Goal: Task Accomplishment & Management: Manage account settings

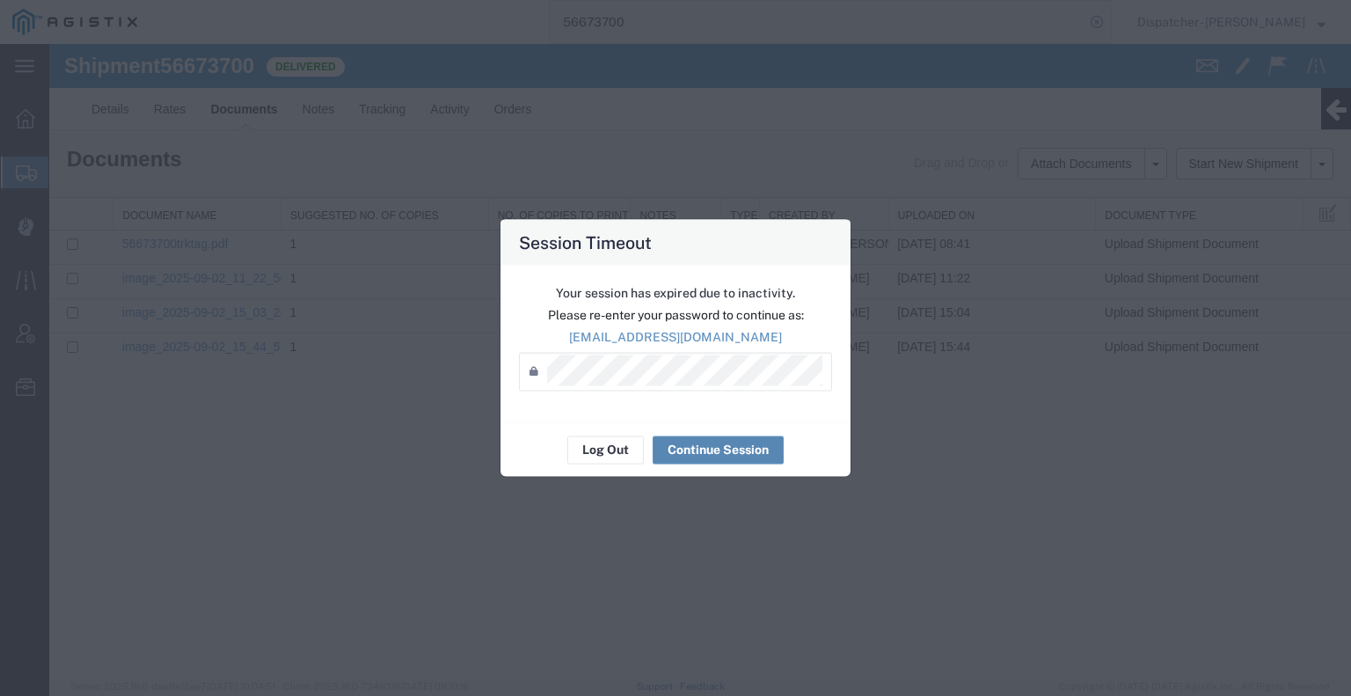
click at [714, 445] on button "Continue Session" at bounding box center [718, 449] width 131 height 28
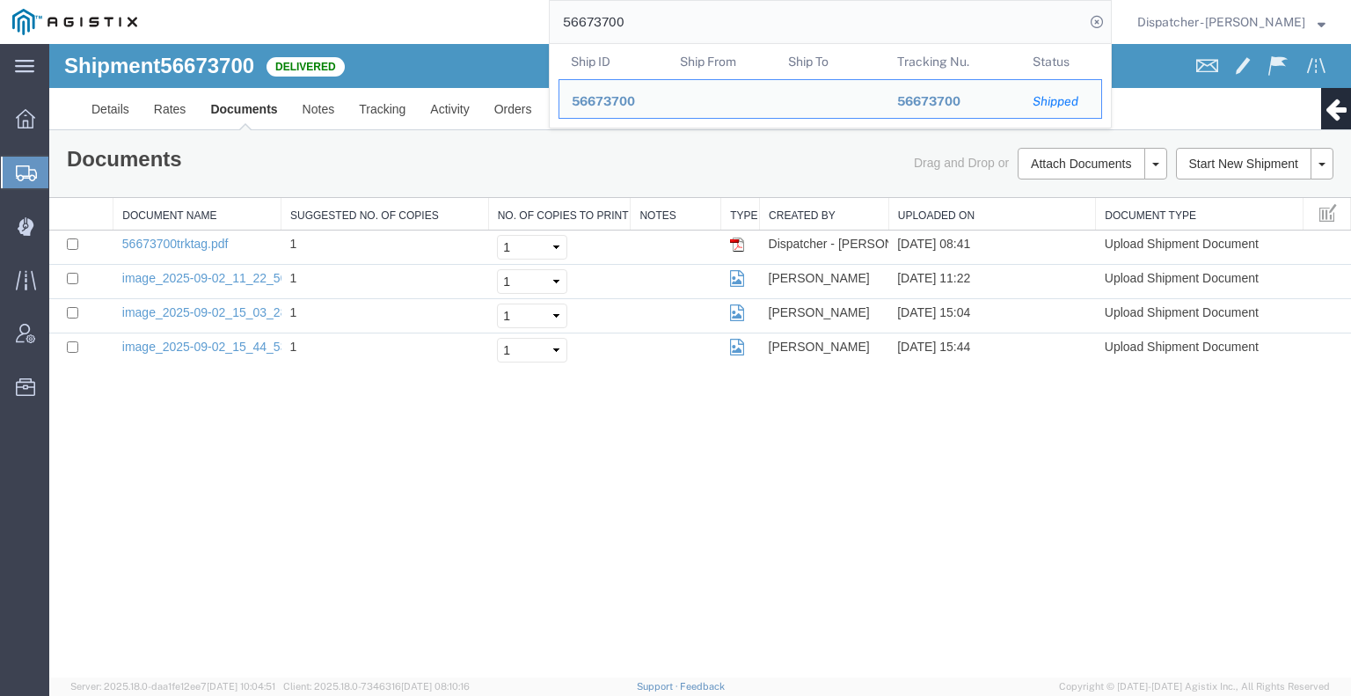
drag, startPoint x: 658, startPoint y: 19, endPoint x: 416, endPoint y: 34, distance: 242.4
click at [491, 27] on div "56673700 Ship ID Ship From Ship To Tracking Nu. Status Ship ID 56673700 Ship Fr…" at bounding box center [631, 22] width 962 height 44
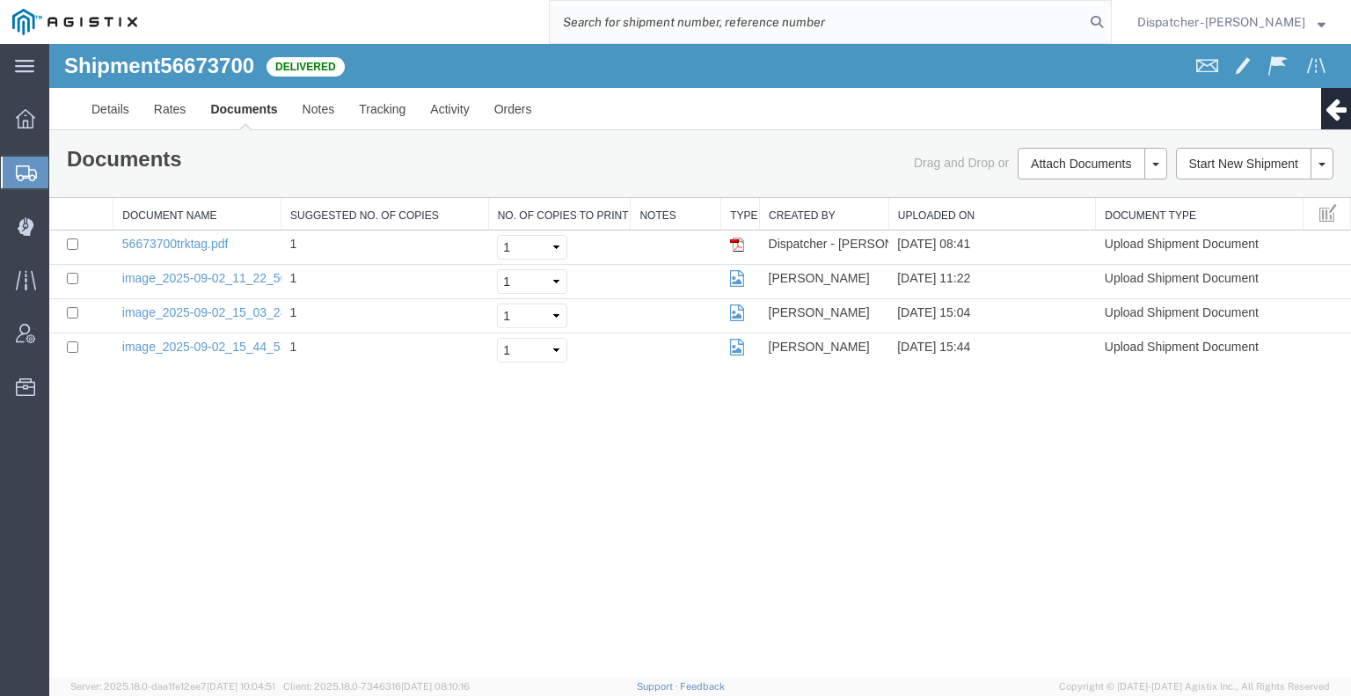
paste input "56320602"
type input "56320602"
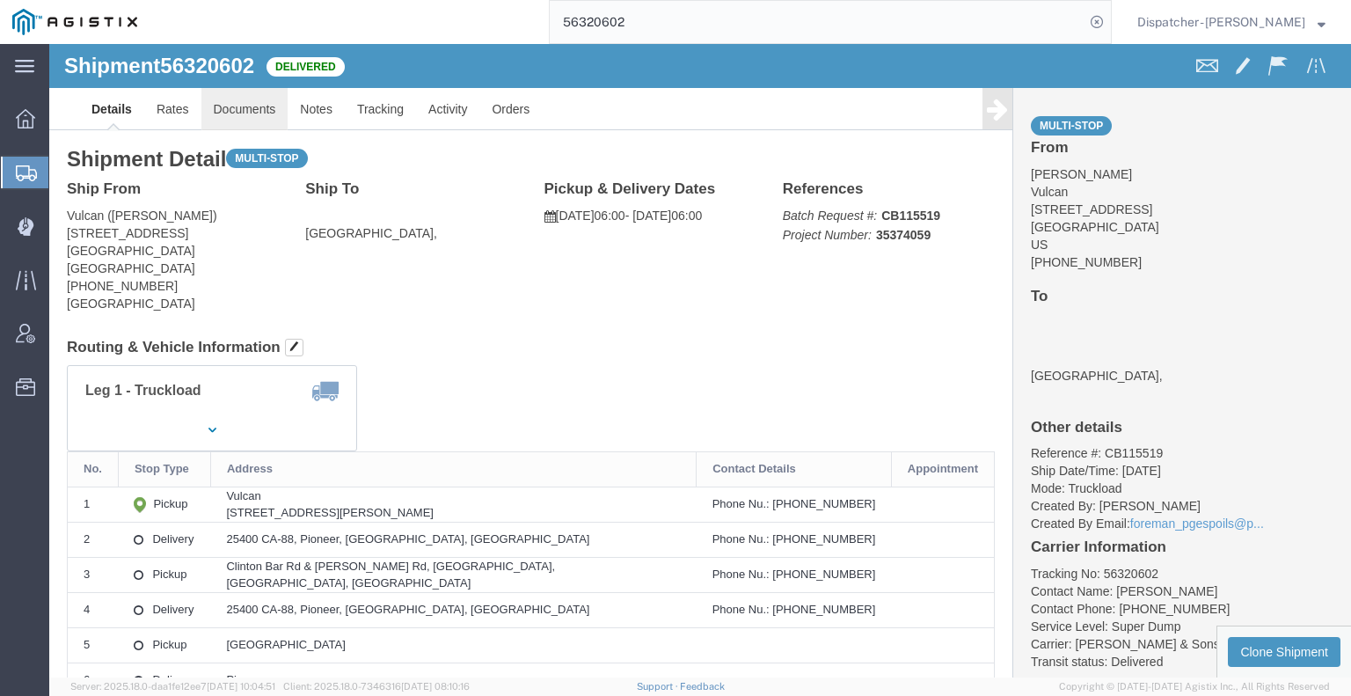
click link "Documents"
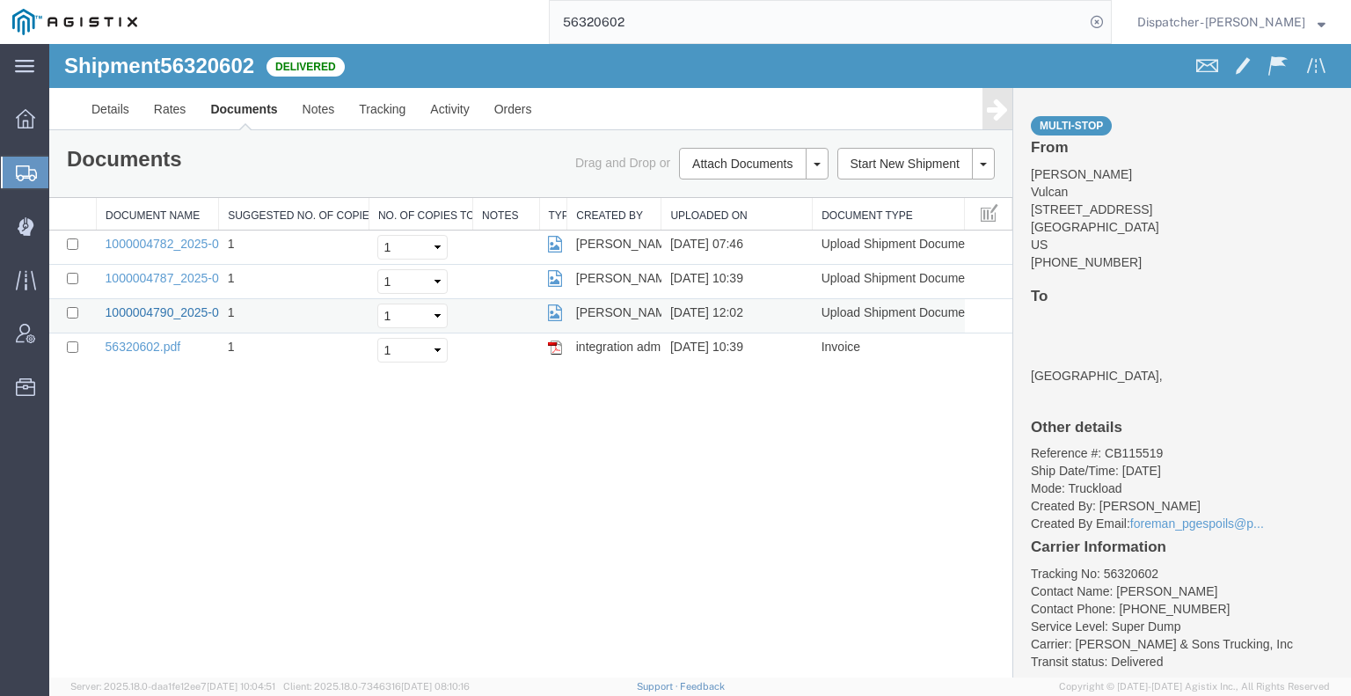
click at [128, 307] on link "1000004790_2025-07-29_12_00_59.jpg" at bounding box center [216, 312] width 220 height 14
click at [317, 116] on link "Notes" at bounding box center [318, 109] width 57 height 42
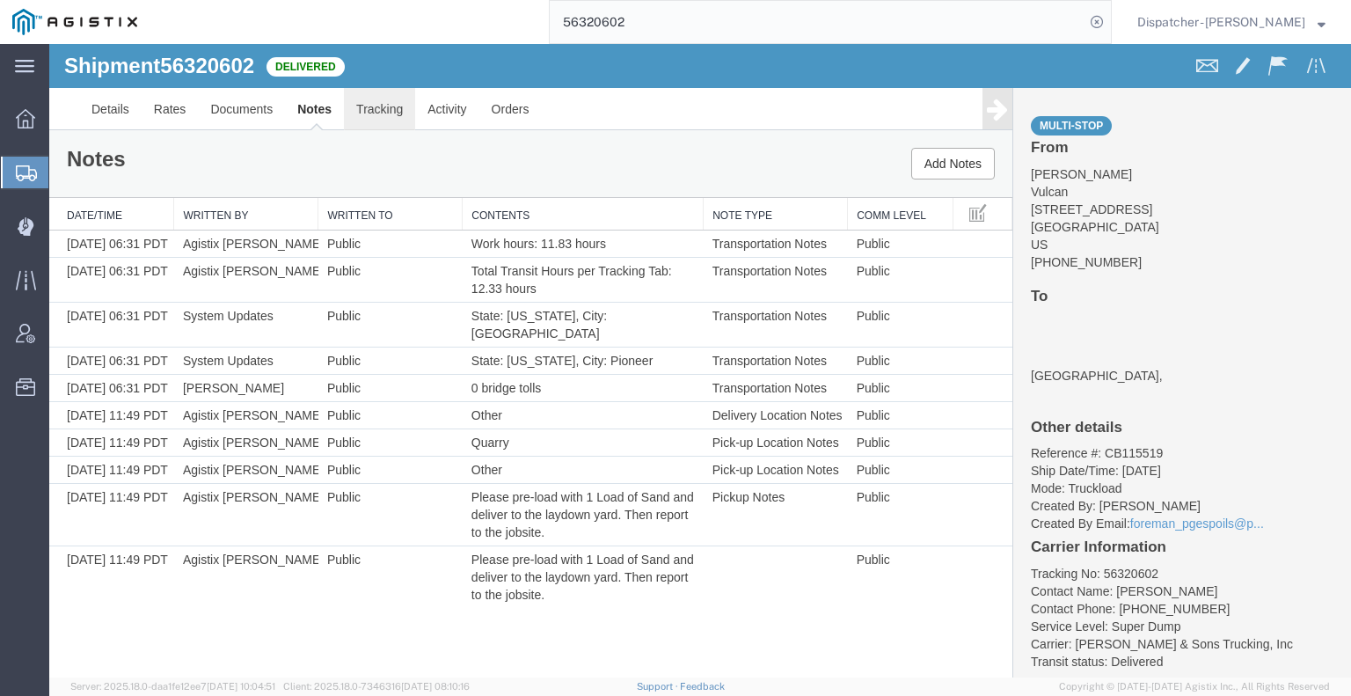
click at [369, 112] on link "Tracking" at bounding box center [379, 109] width 71 height 42
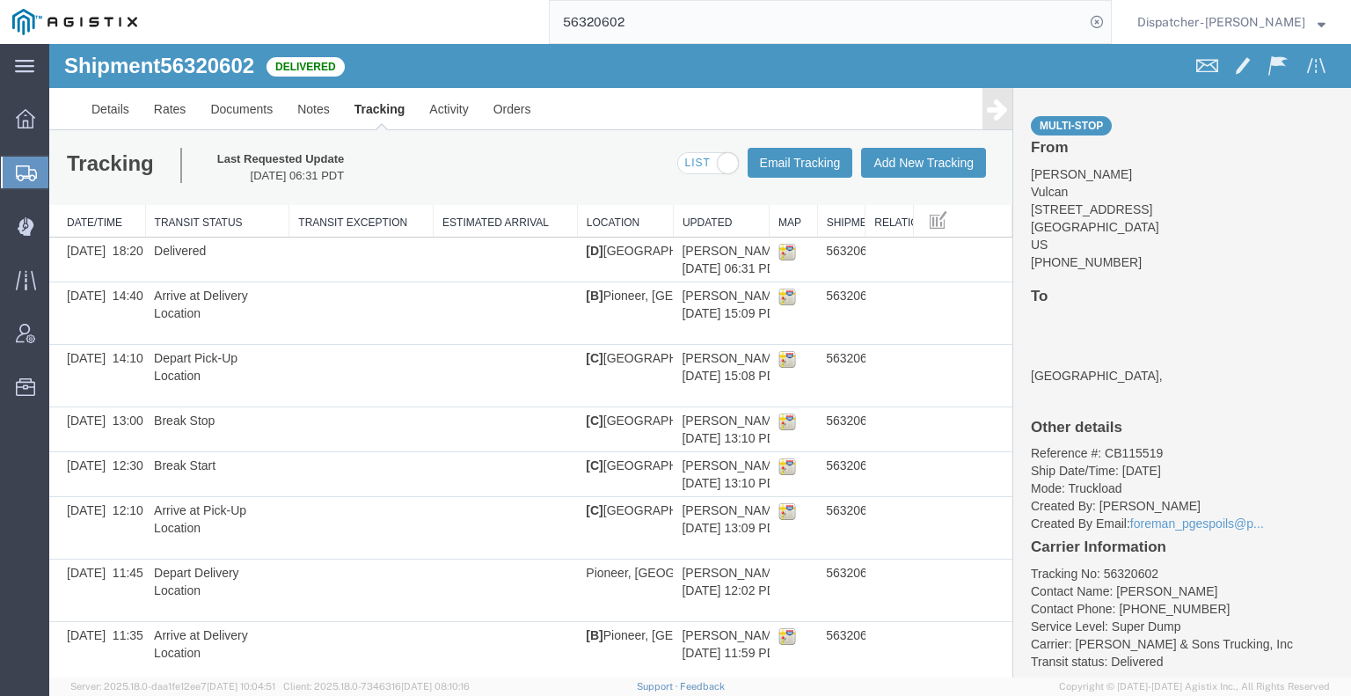
click at [987, 100] on icon at bounding box center [997, 109] width 21 height 25
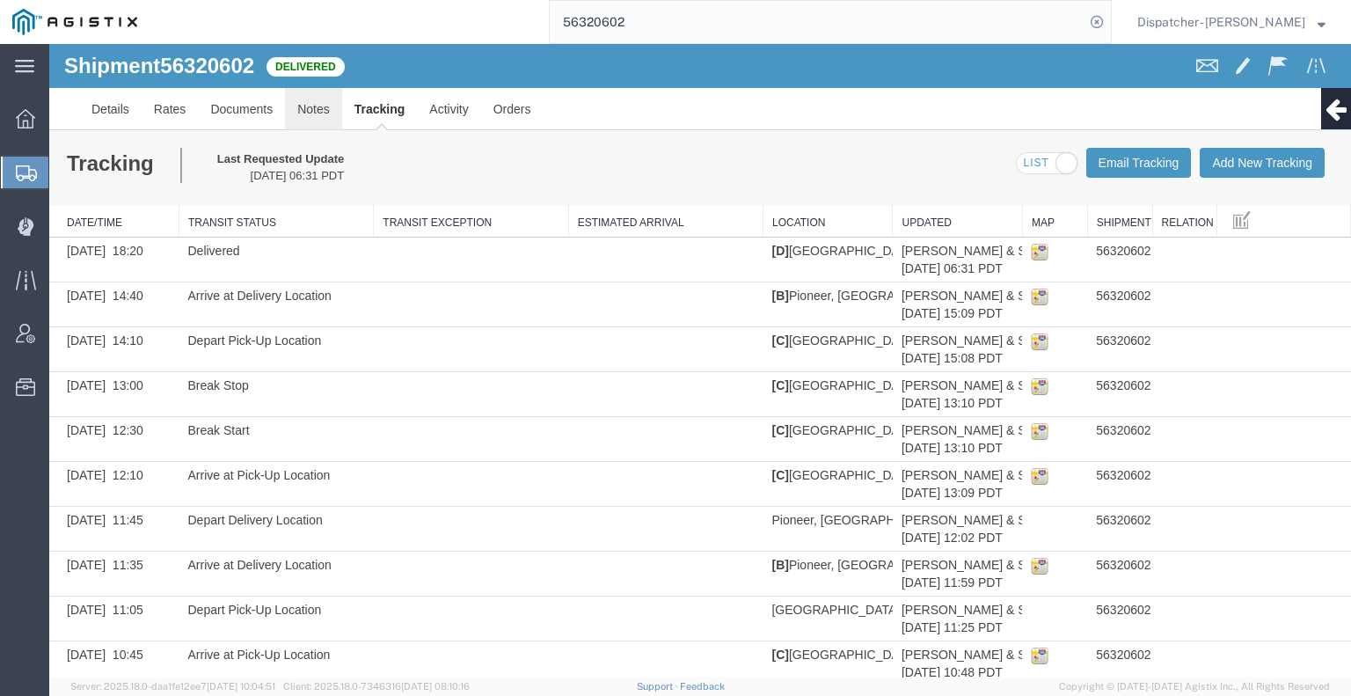
click at [316, 113] on link "Notes" at bounding box center [313, 109] width 57 height 42
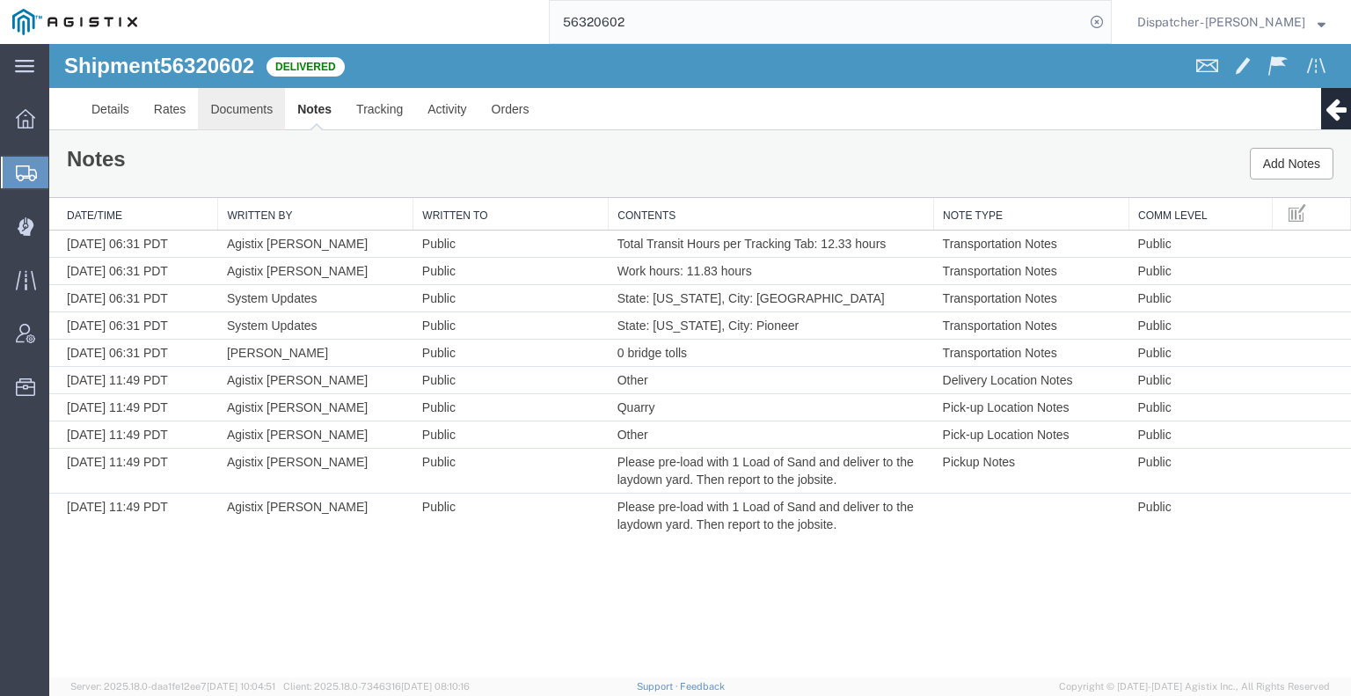
click at [251, 100] on link "Documents" at bounding box center [241, 109] width 87 height 42
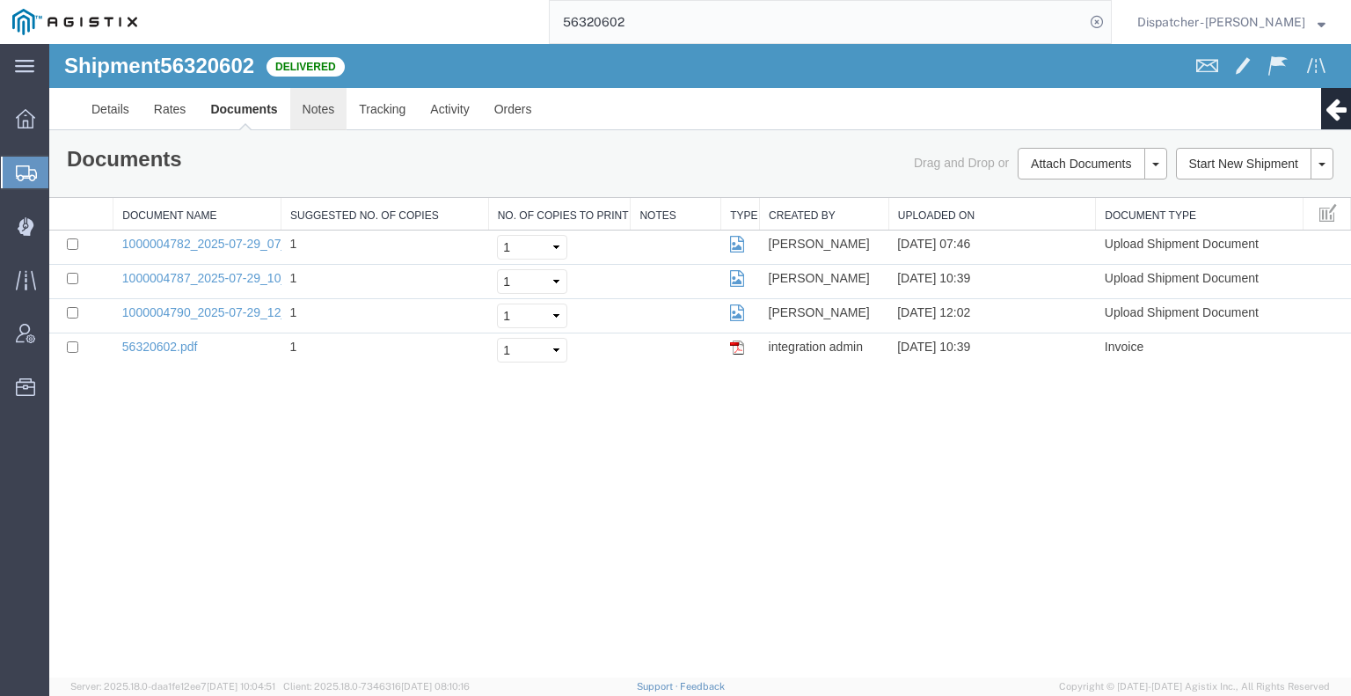
click at [324, 112] on link "Notes" at bounding box center [318, 109] width 57 height 42
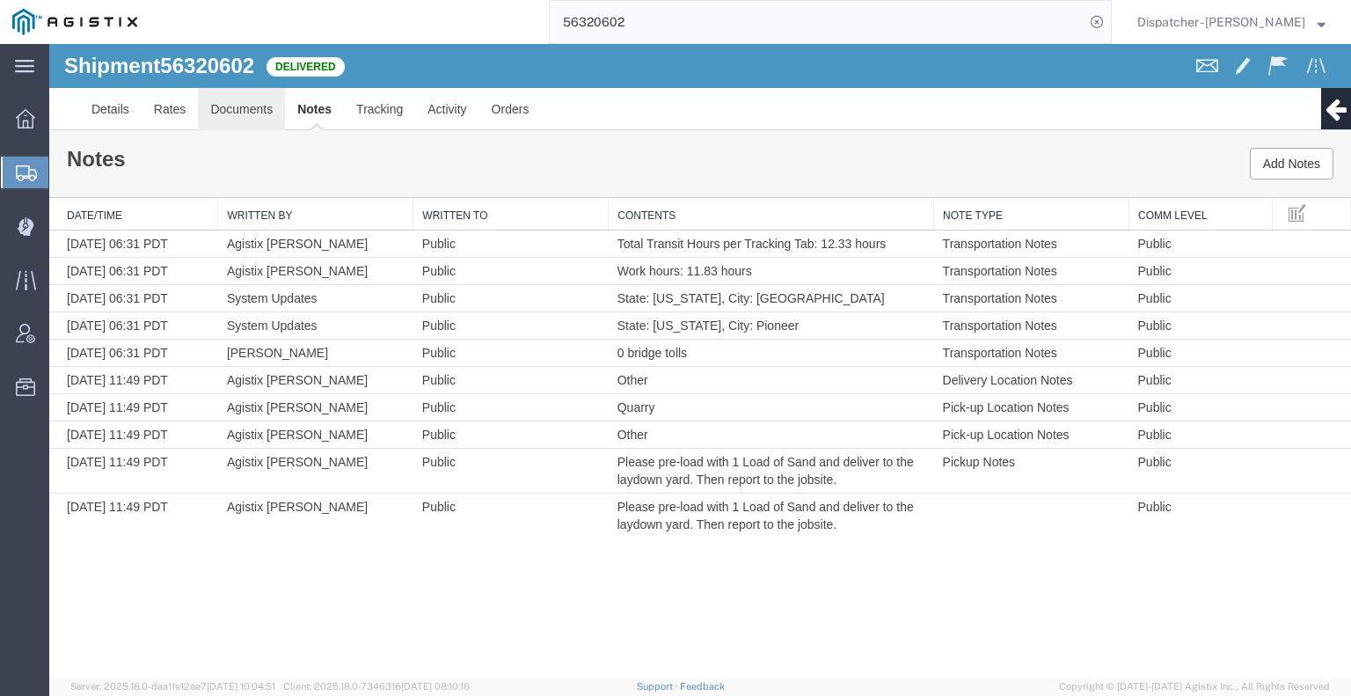
click at [229, 111] on link "Documents" at bounding box center [241, 109] width 87 height 42
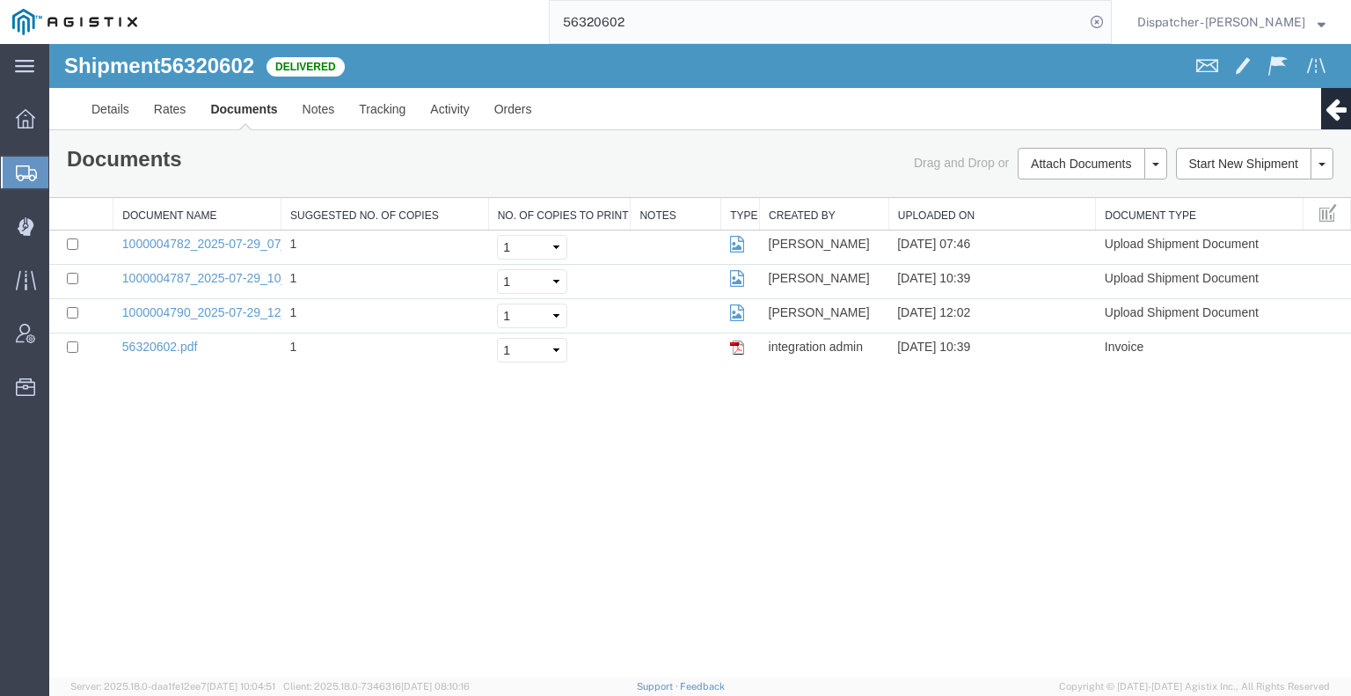
click at [97, 474] on div "Shipment 56320602 4 of 4 Delivered Details Rates Documents Notes Tracking Activ…" at bounding box center [700, 360] width 1302 height 633
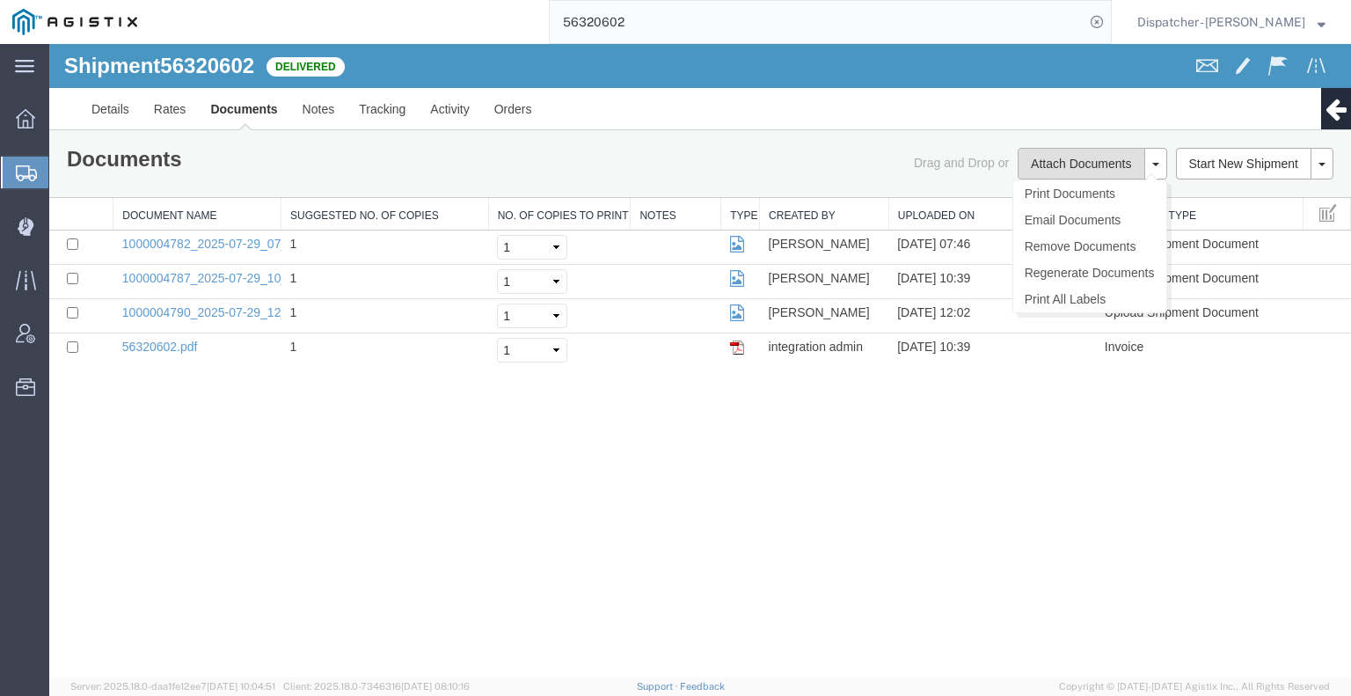
click at [1061, 160] on button "Attach Documents" at bounding box center [1081, 164] width 127 height 32
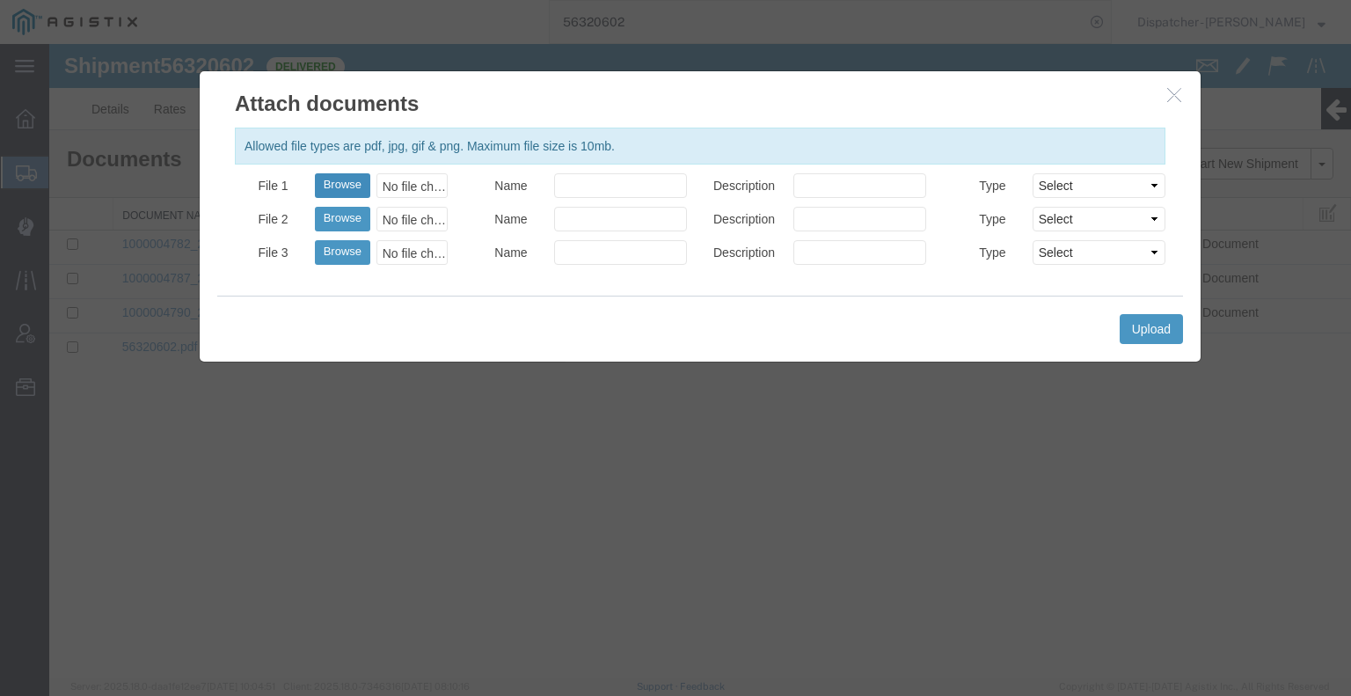
click at [347, 184] on button "Browse" at bounding box center [342, 185] width 55 height 25
type input "C:\fakepath\56320602trktag.pdf"
click at [1145, 332] on button "Upload" at bounding box center [1151, 329] width 63 height 30
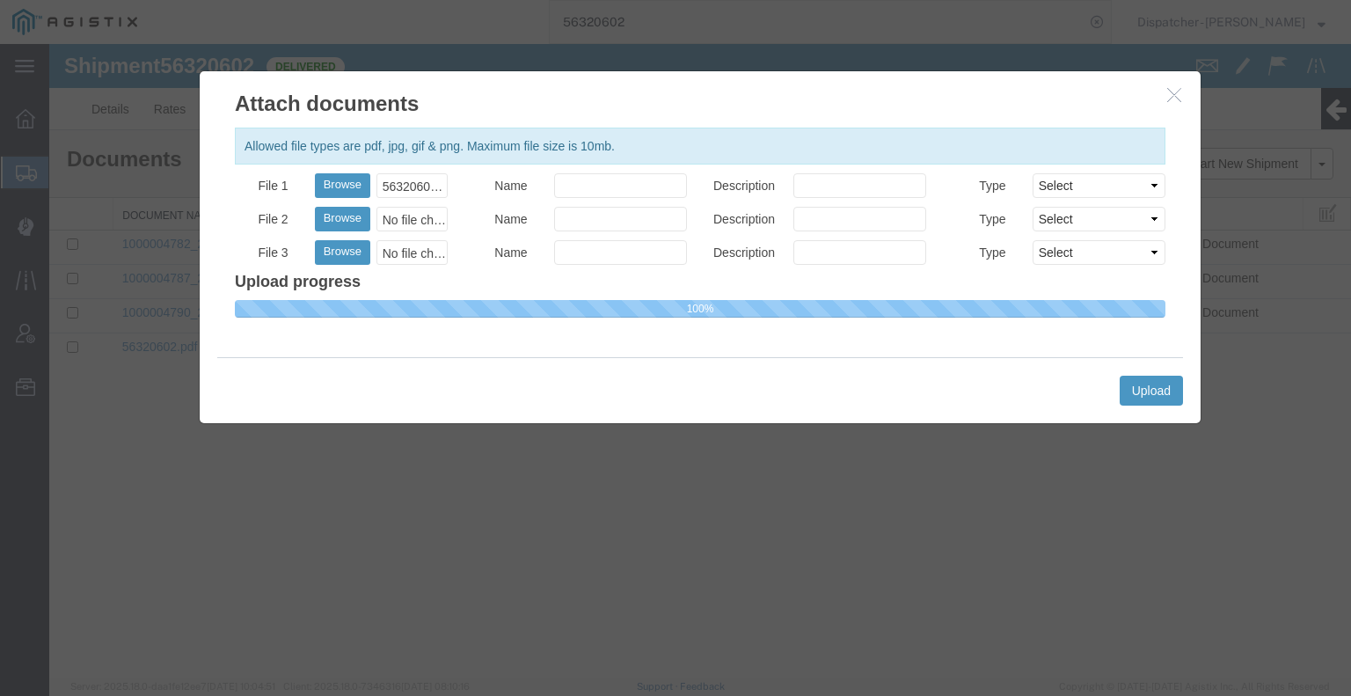
select select
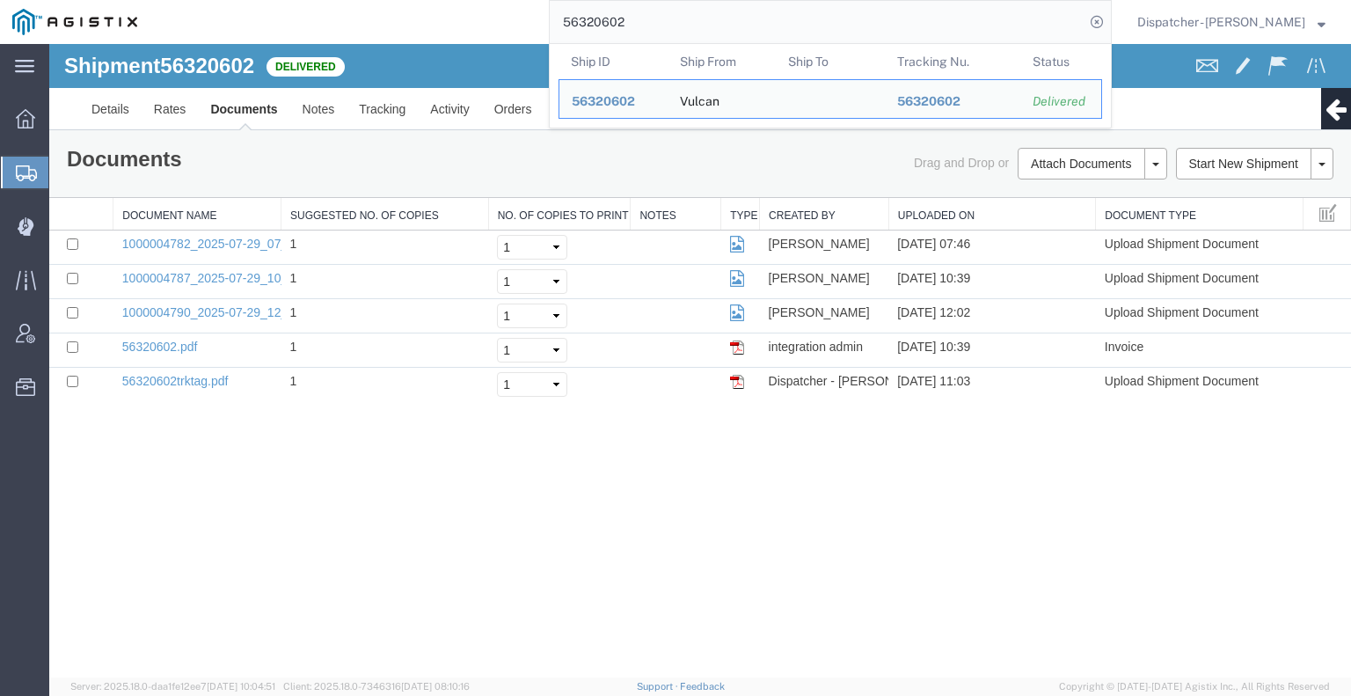
drag, startPoint x: 640, startPoint y: 23, endPoint x: 436, endPoint y: 34, distance: 204.4
click at [481, 43] on div "56320602 Ship ID Ship From Ship To Tracking Nu. Status Ship ID 56320602 Ship Fr…" at bounding box center [631, 22] width 962 height 44
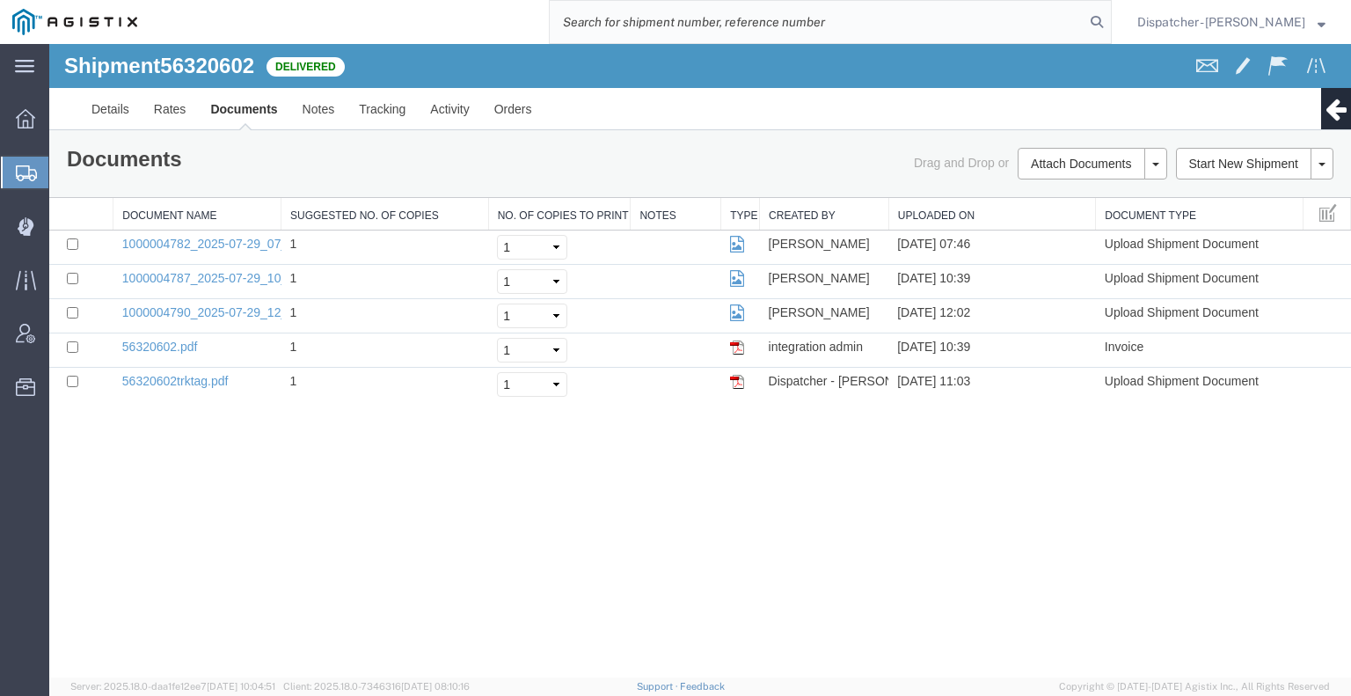
paste input "56333286"
type input "56333286"
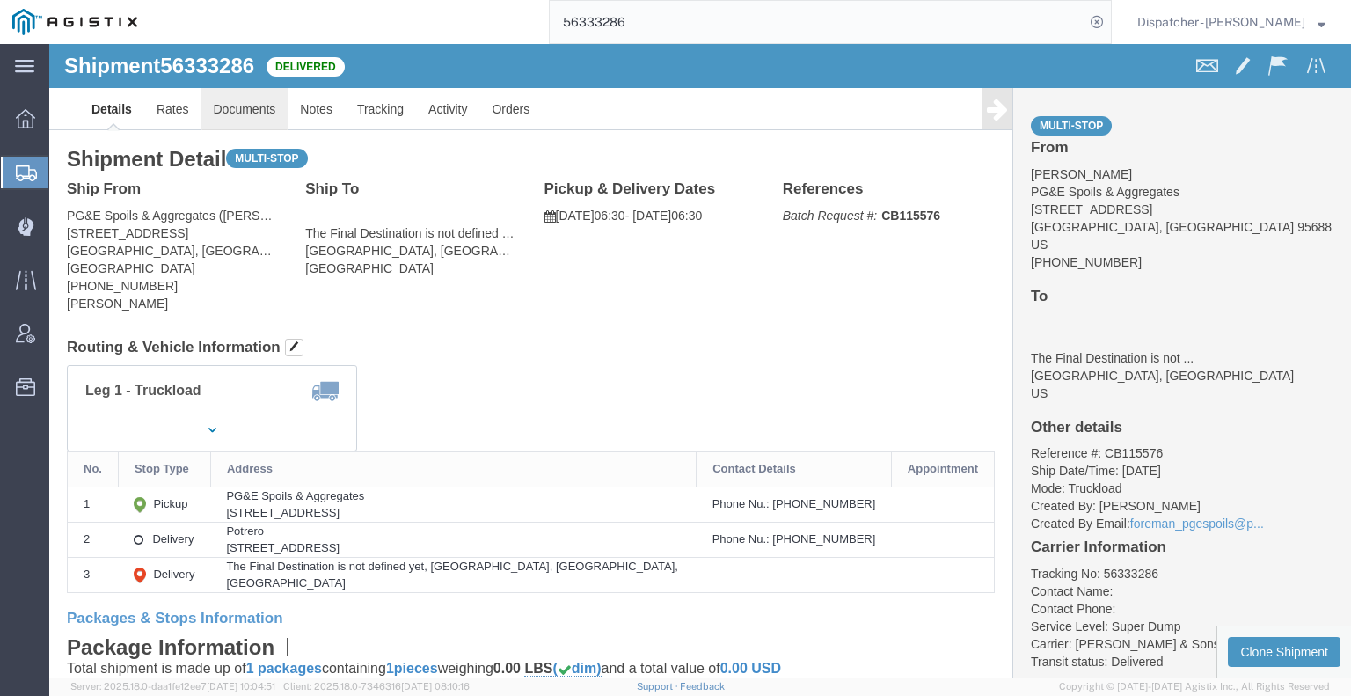
click link "Documents"
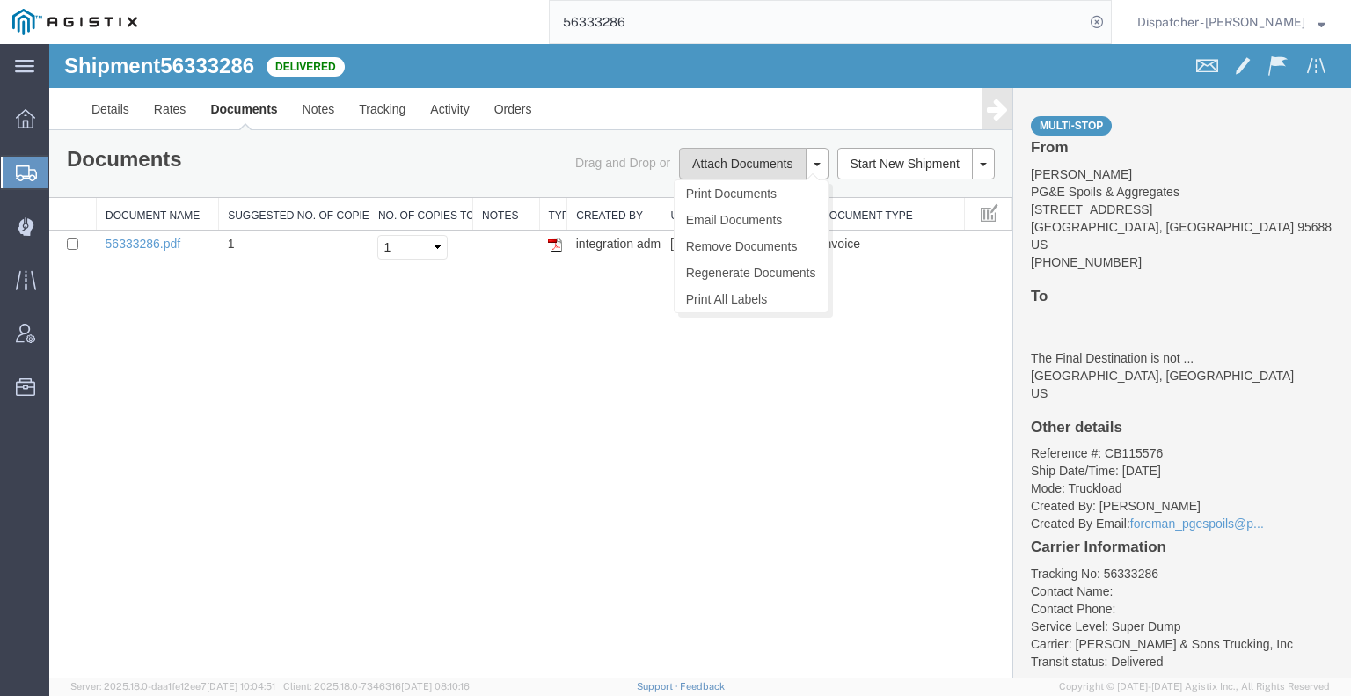
click at [712, 154] on button "Attach Documents" at bounding box center [742, 164] width 127 height 32
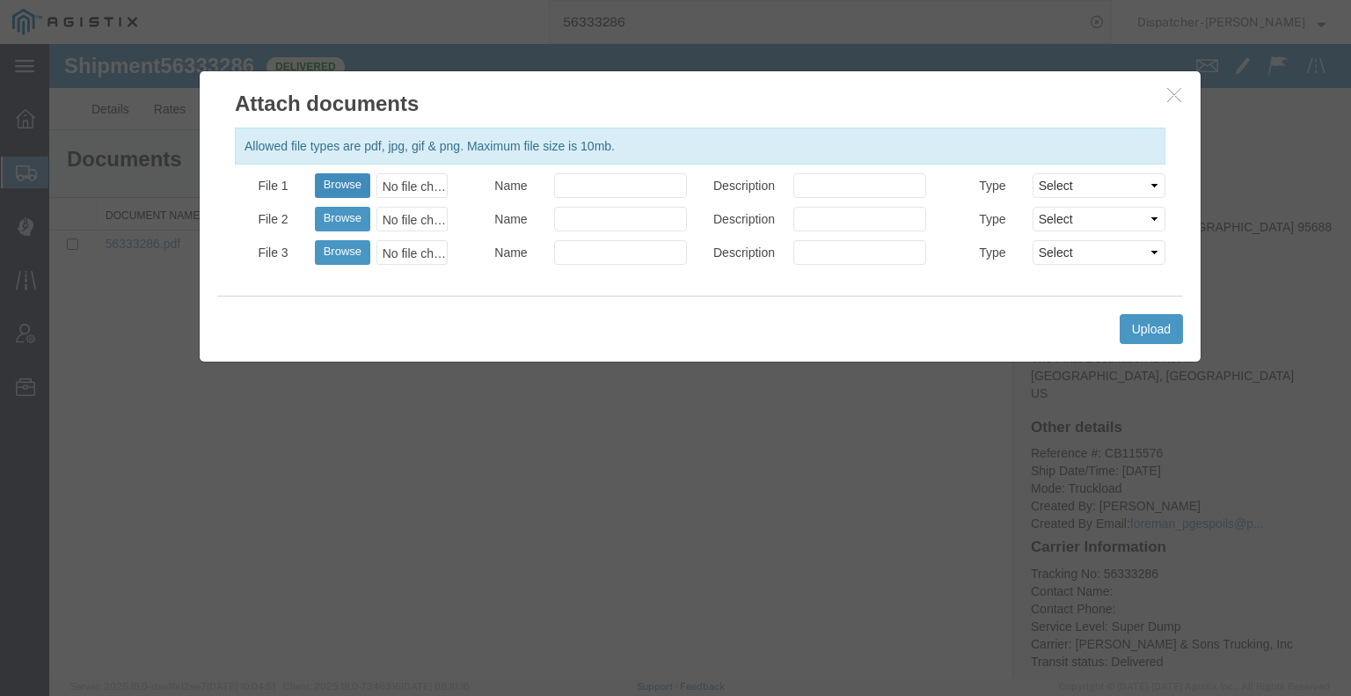
click at [349, 180] on button "Browse" at bounding box center [342, 185] width 55 height 25
type input "C:\fakepath\56333286trktag.pdf"
click at [1163, 333] on button "Upload" at bounding box center [1151, 329] width 63 height 30
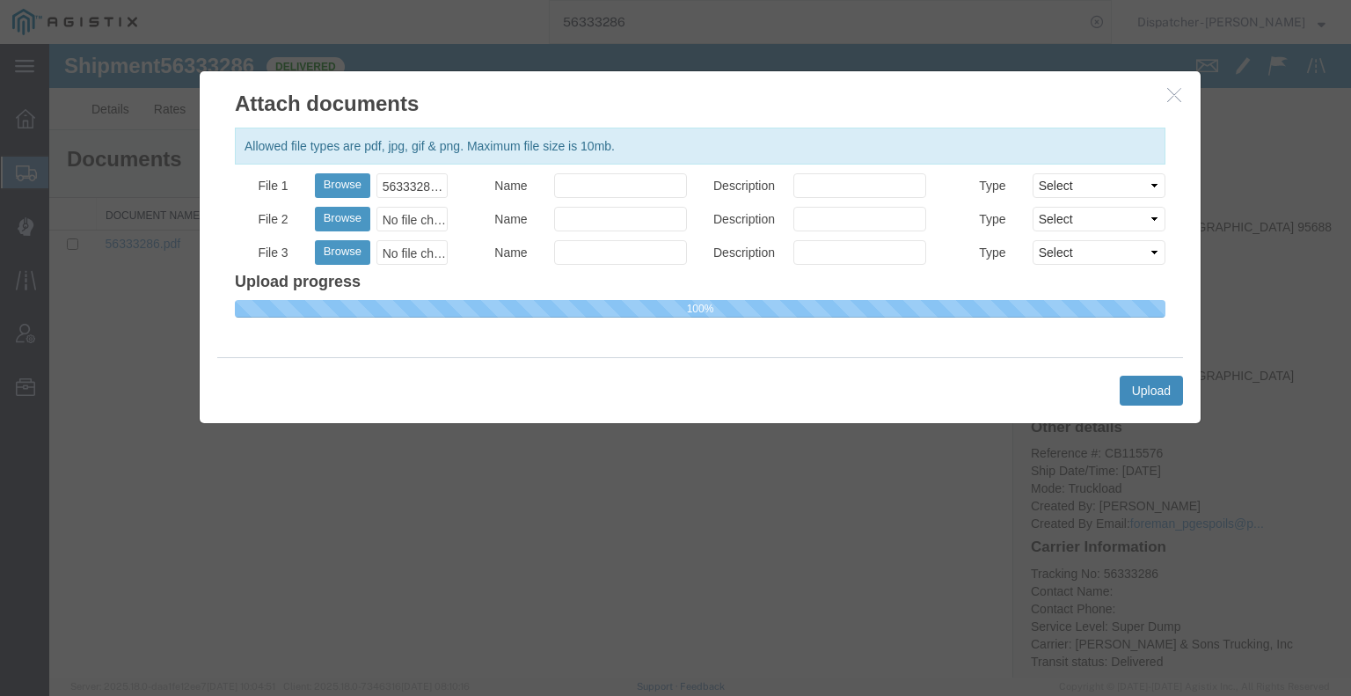
select select
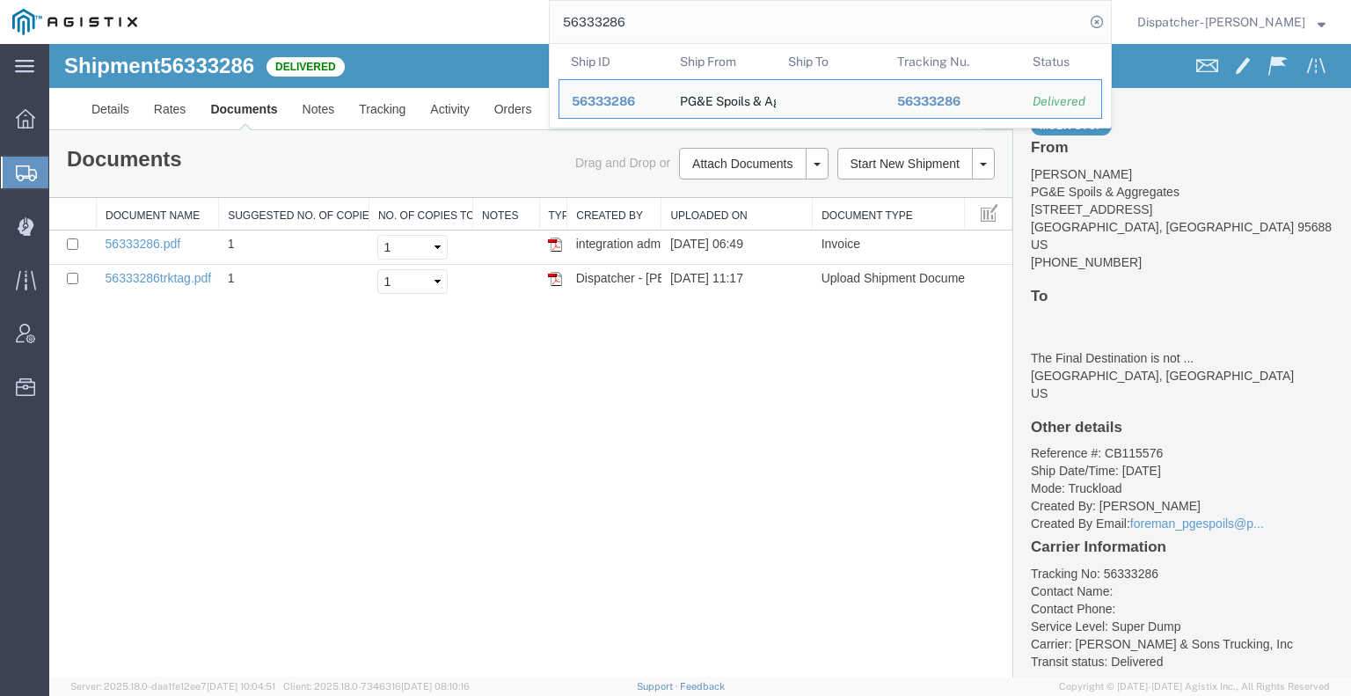
drag, startPoint x: 643, startPoint y: 25, endPoint x: 398, endPoint y: 25, distance: 245.4
click at [411, 25] on div "56333286 Ship ID Ship From Ship To Tracking Nu. Status Ship ID 56333286 Ship Fr…" at bounding box center [631, 22] width 962 height 44
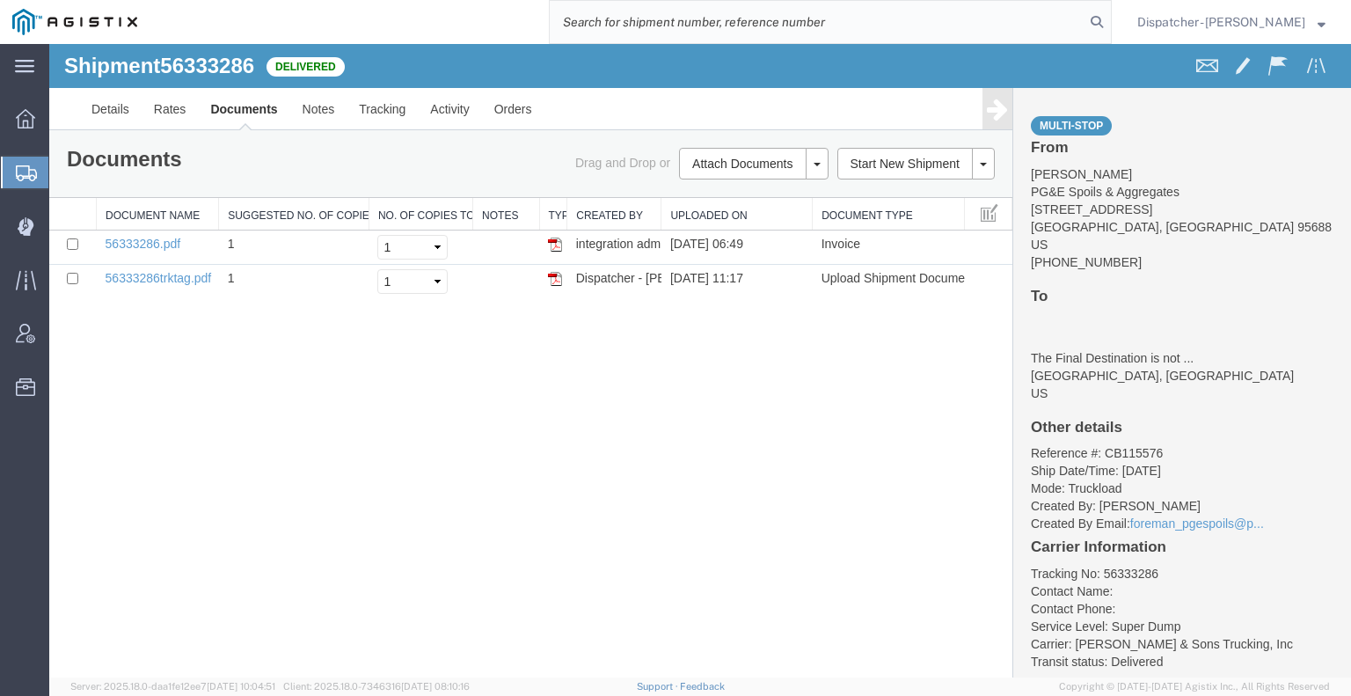
paste input "56318259"
type input "56318259"
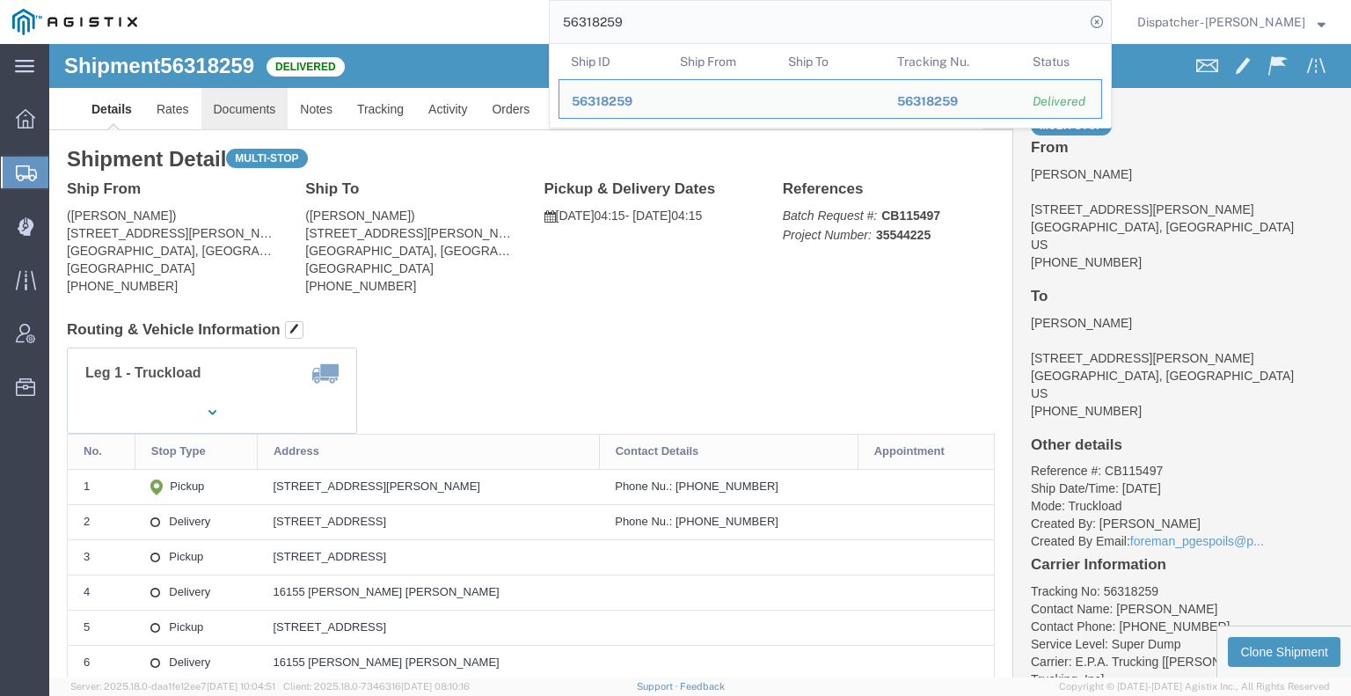
click link "Documents"
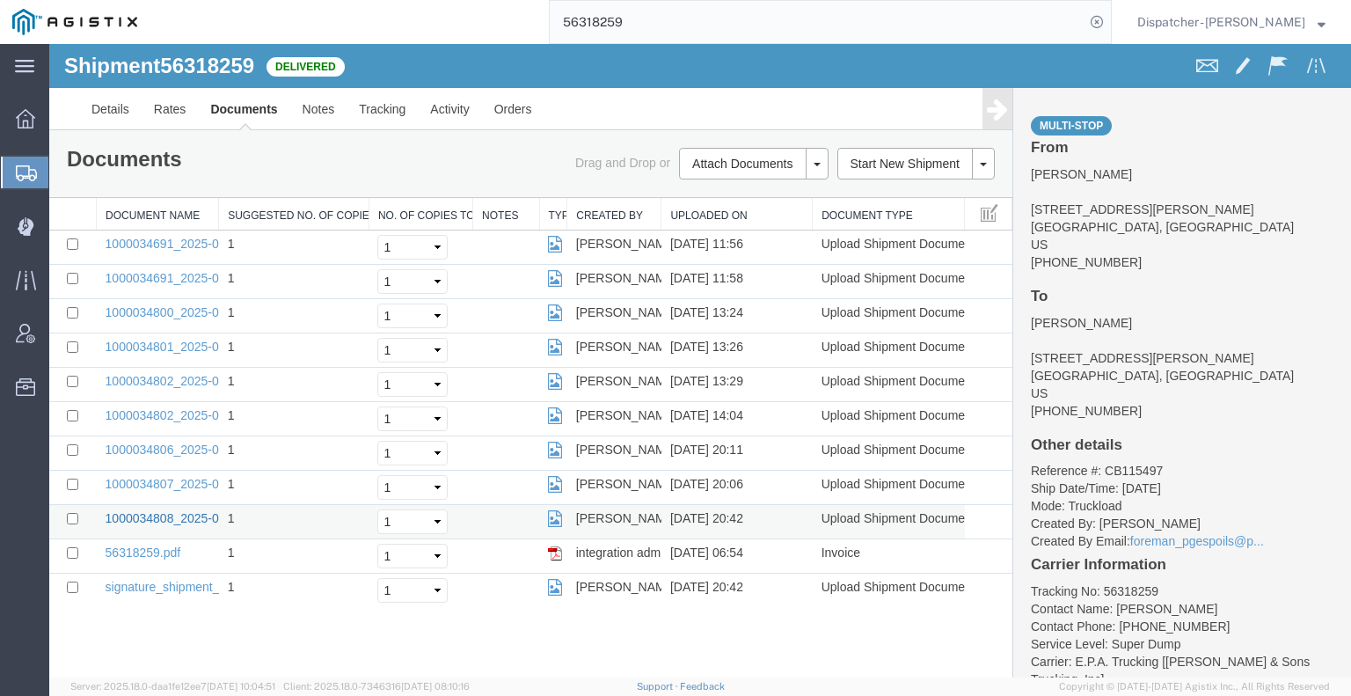
click at [151, 513] on link "1000034808_2025-07-31_20_42_15.jpg" at bounding box center [216, 518] width 220 height 14
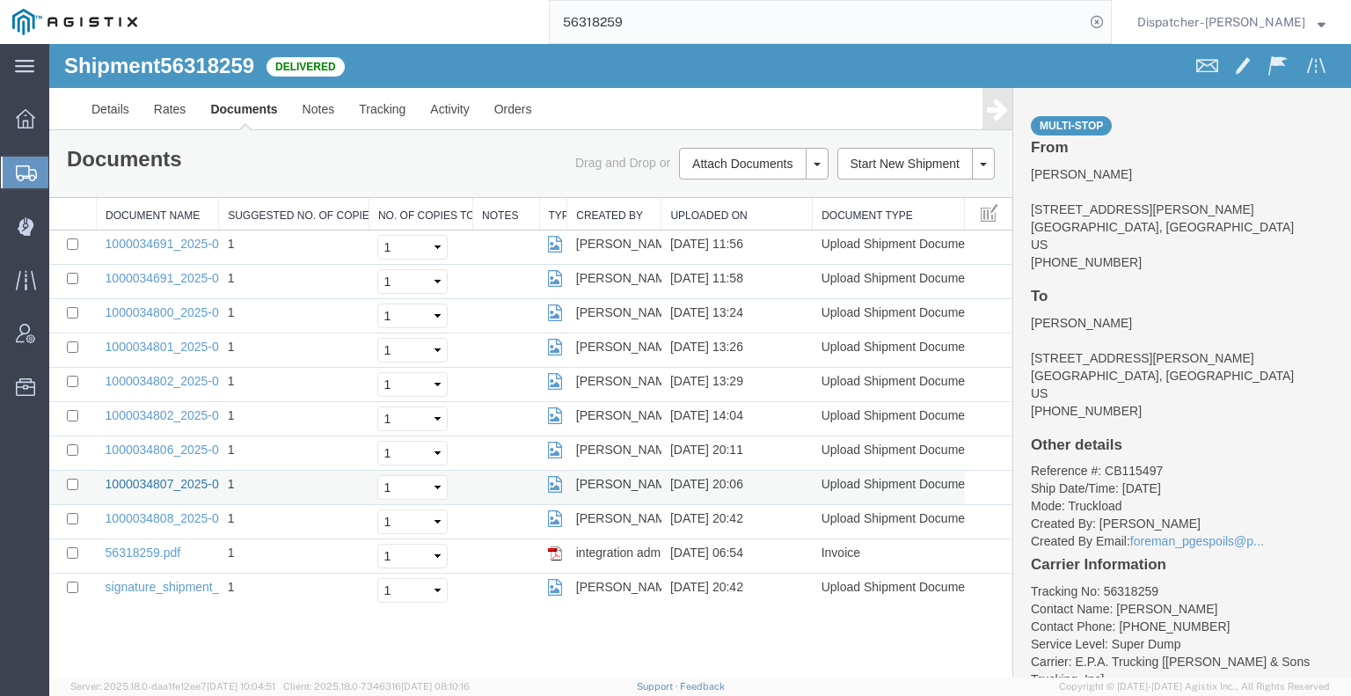
click at [167, 478] on link "1000034807_2025-07-31_20_06_32.jpg" at bounding box center [216, 484] width 220 height 14
click at [134, 444] on link "1000034806_2025-07-31_20_11_01.jpg" at bounding box center [216, 449] width 220 height 14
click at [194, 412] on link "1000034802_2025-07-31_14_04_48.jpg" at bounding box center [216, 415] width 220 height 14
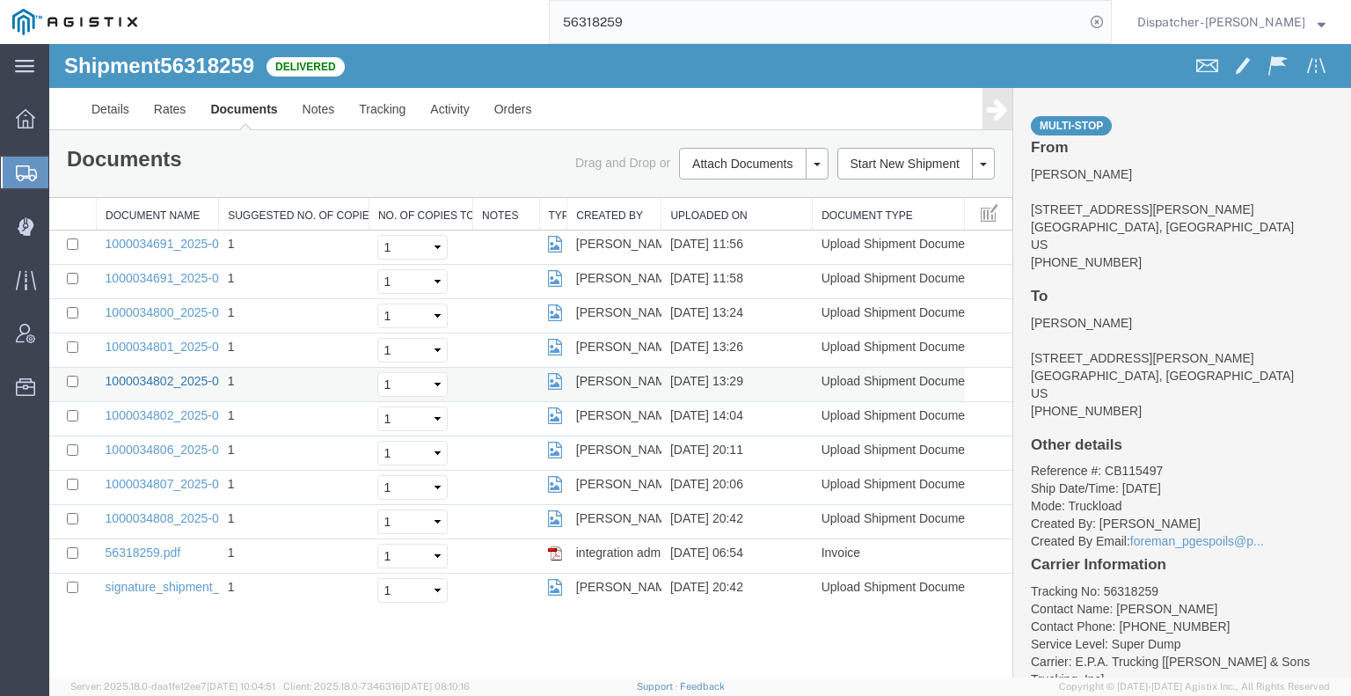
click at [172, 376] on link "1000034802_2025-07-31_13_29_56.jpg" at bounding box center [216, 381] width 220 height 14
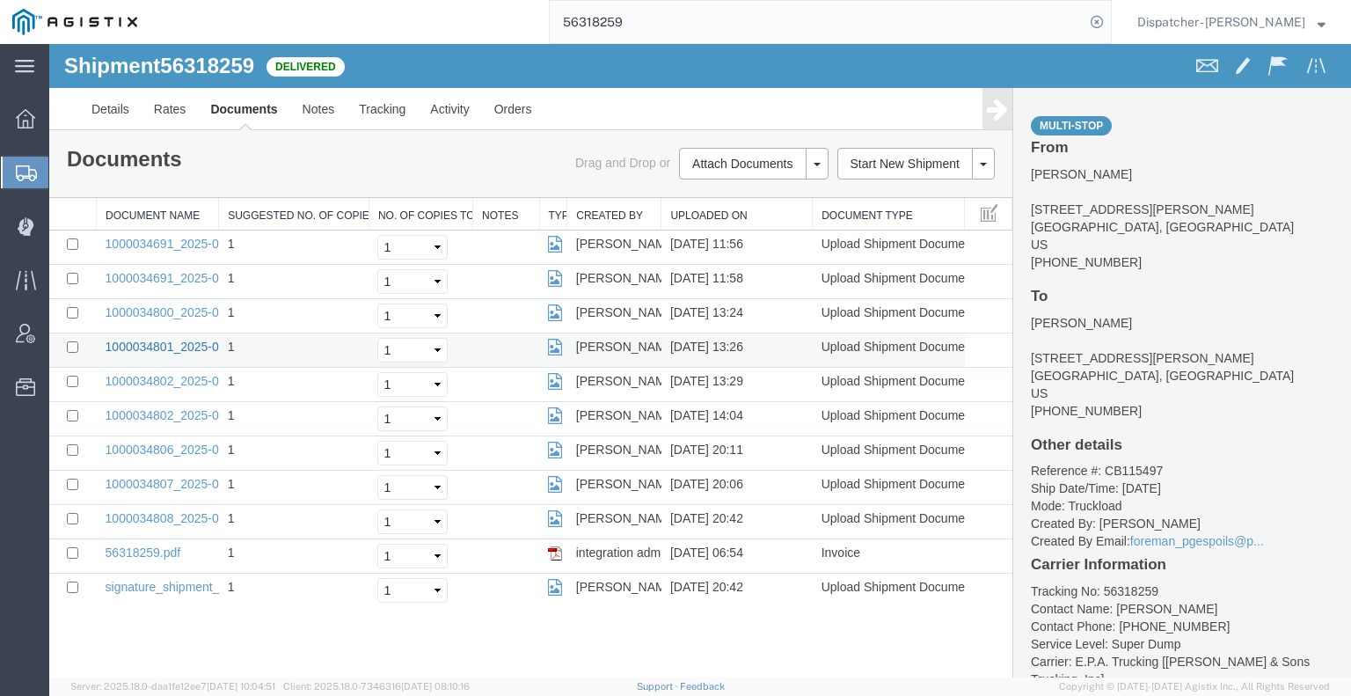
click at [176, 343] on link "1000034801_2025-07-31_13_26_45.jpg" at bounding box center [216, 347] width 220 height 14
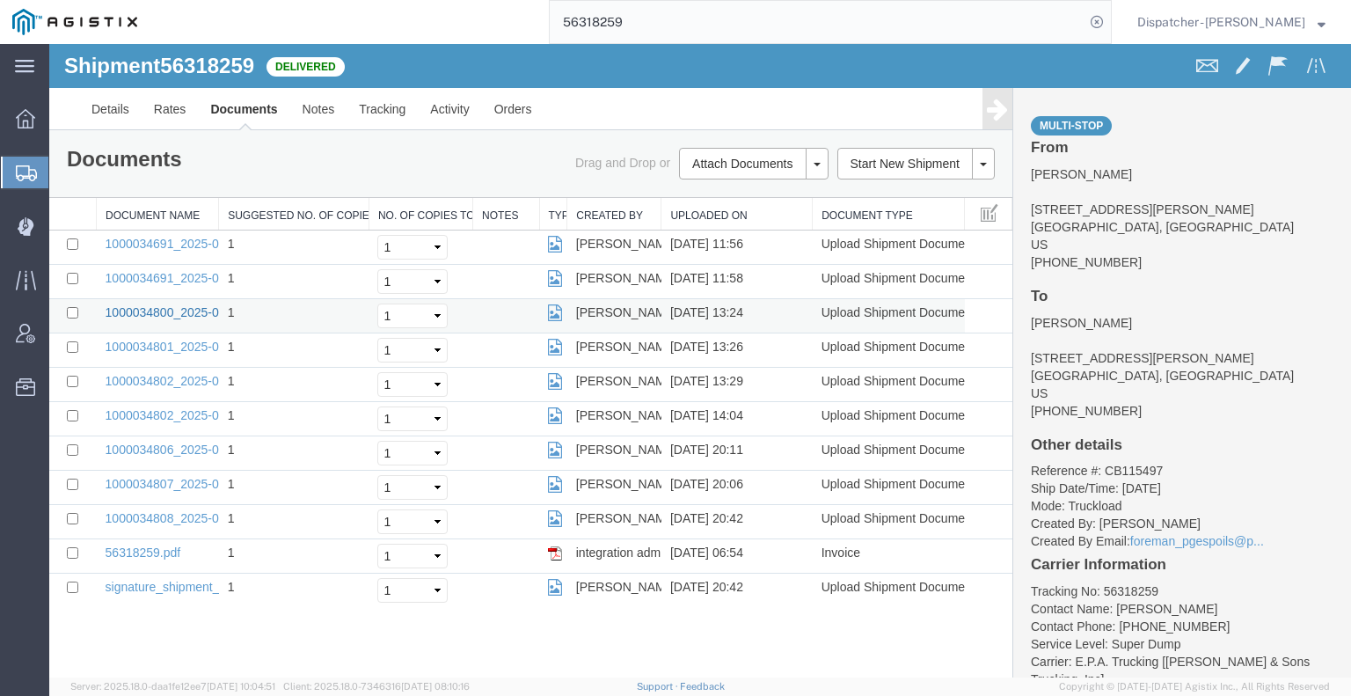
click at [169, 308] on link "1000034800_2025-07-31_13_24_36.jpg" at bounding box center [216, 312] width 220 height 14
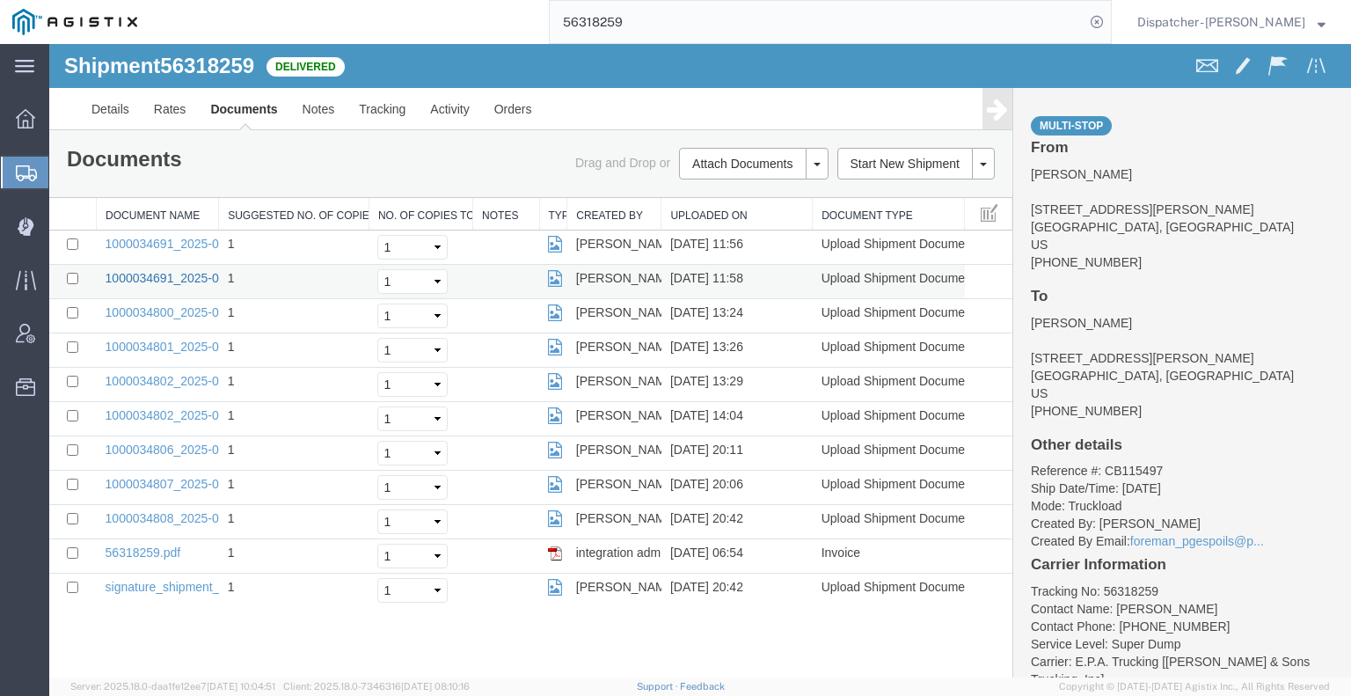
click at [175, 271] on link "1000034691_2025-07-31_11_58_28.jpg" at bounding box center [216, 278] width 220 height 14
click at [161, 238] on link "1000034691_2025-07-31_11_56_17.jpg" at bounding box center [216, 244] width 220 height 14
drag, startPoint x: 182, startPoint y: 611, endPoint x: 269, endPoint y: 529, distance: 120.1
click at [182, 611] on div "Shipment 56318259 11 of 11 Delivered Details Rates Documents Notes Tracking Act…" at bounding box center [700, 360] width 1302 height 633
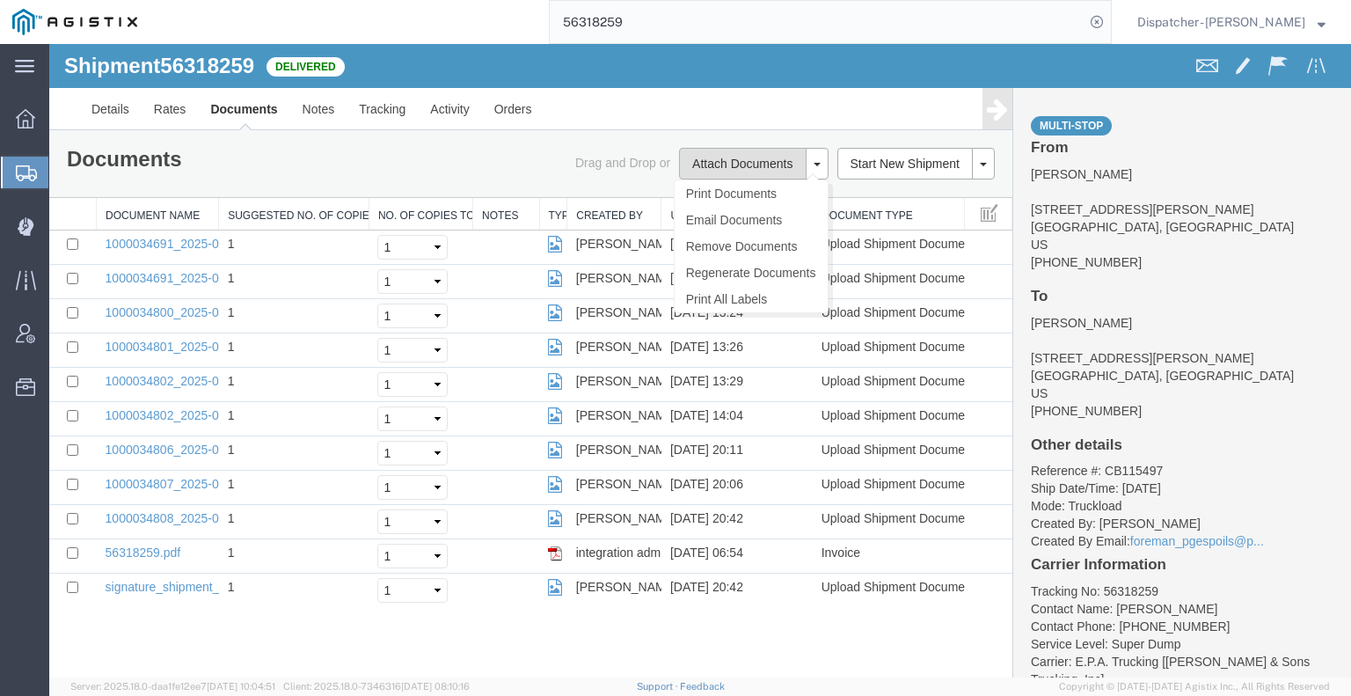
click at [740, 159] on button "Attach Documents" at bounding box center [742, 164] width 127 height 32
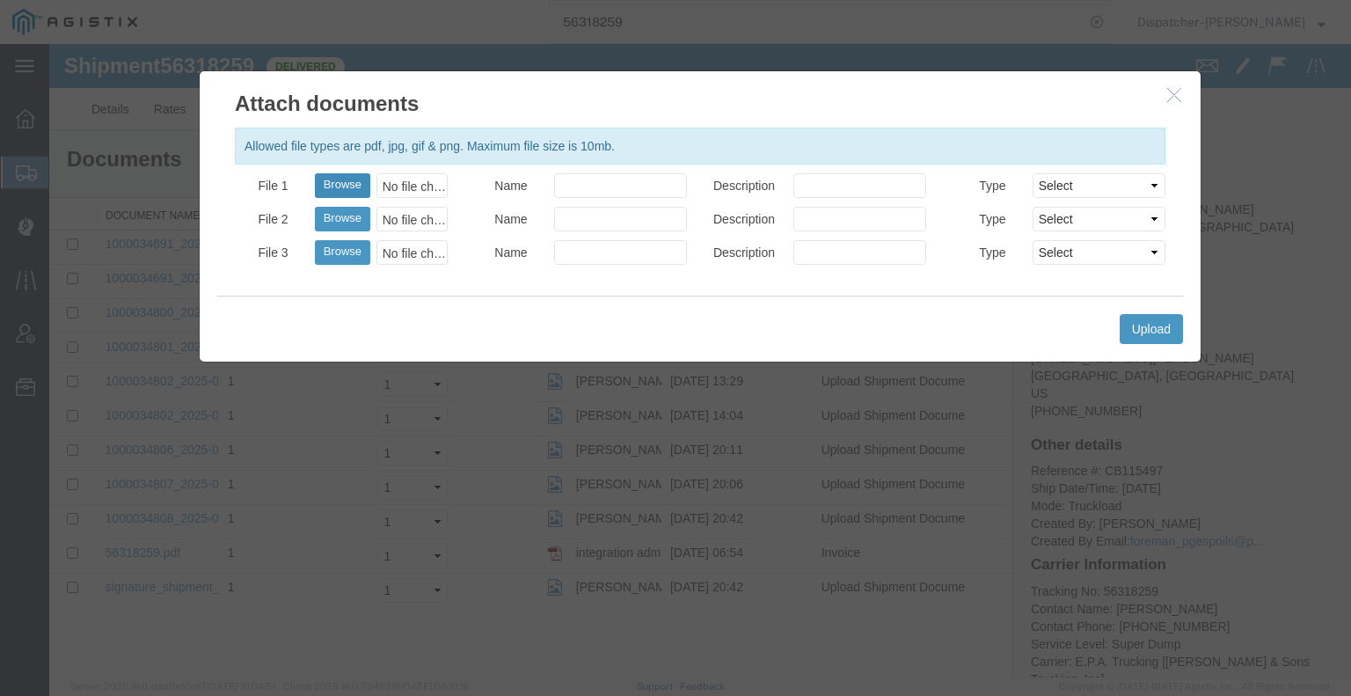
click at [354, 191] on button "Browse" at bounding box center [342, 185] width 55 height 25
type input "C:\fakepath\56318259quarrytag.pdf"
click at [1149, 318] on button "Upload" at bounding box center [1151, 329] width 63 height 30
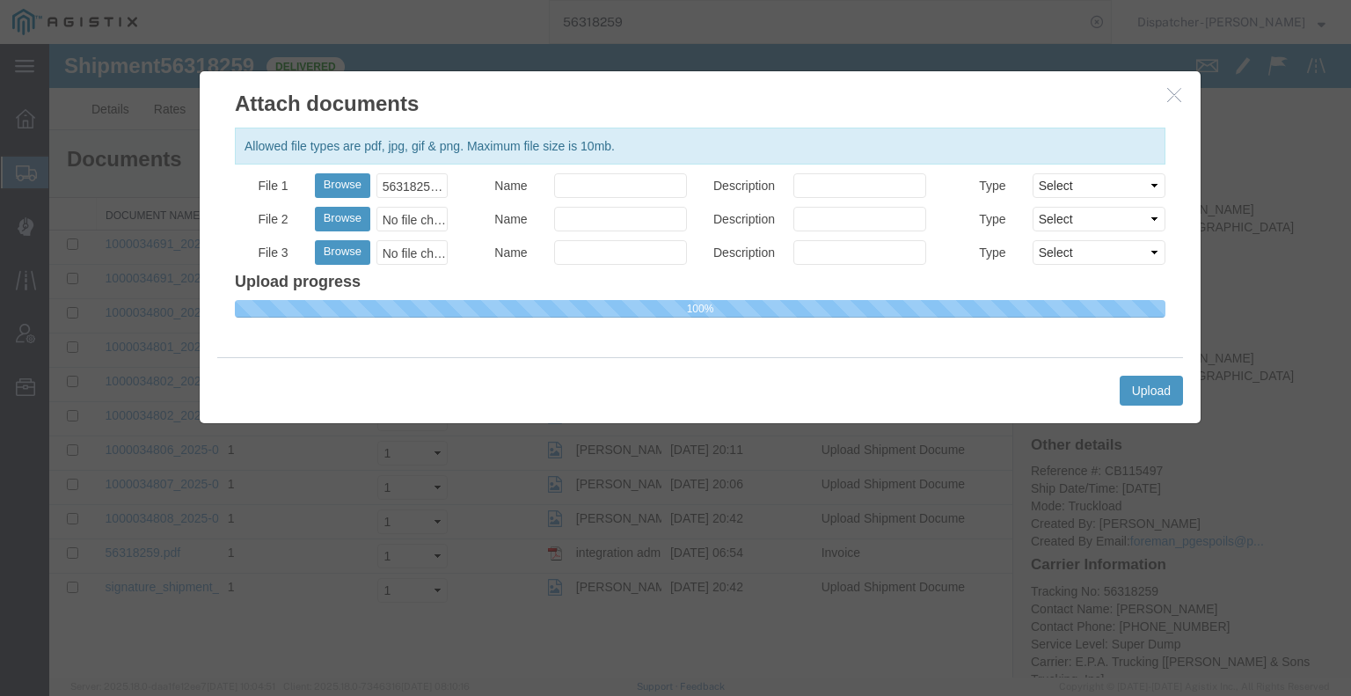
select select
